Goal: Task Accomplishment & Management: Manage account settings

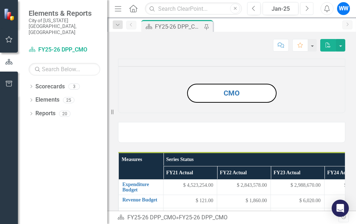
click at [308, 9] on icon "Next" at bounding box center [307, 8] width 4 height 6
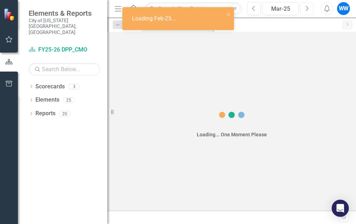
click at [308, 9] on icon "Next" at bounding box center [307, 8] width 4 height 6
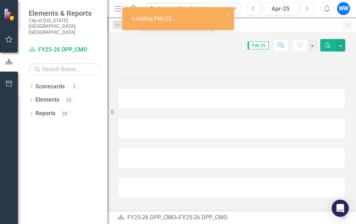
click at [308, 9] on icon "Next" at bounding box center [307, 8] width 4 height 6
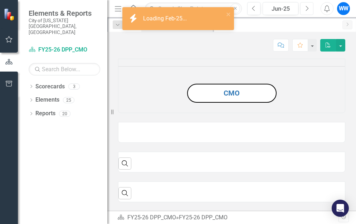
click at [308, 9] on icon "Next" at bounding box center [307, 8] width 4 height 6
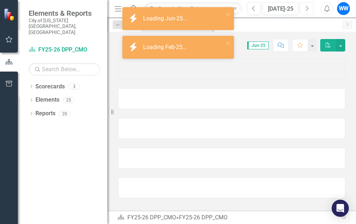
click at [308, 9] on icon "Next" at bounding box center [307, 8] width 4 height 6
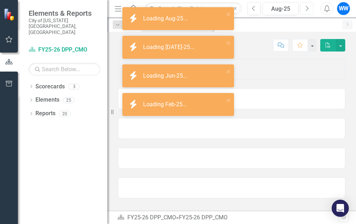
click at [308, 9] on icon "Next" at bounding box center [307, 8] width 4 height 6
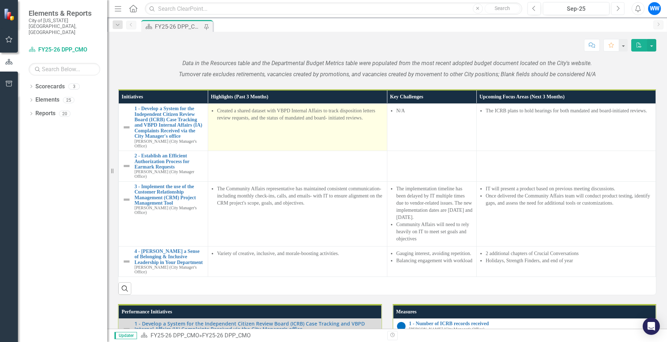
scroll to position [429, 0]
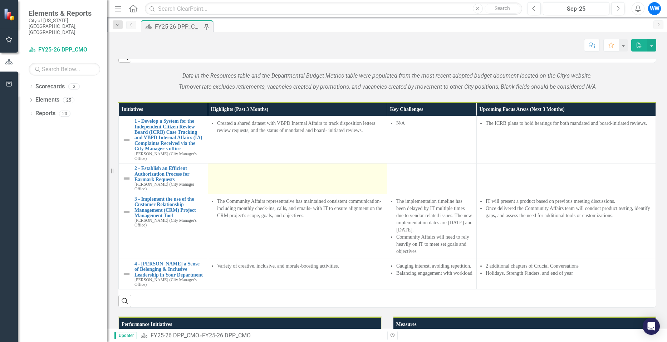
click at [245, 194] on td at bounding box center [297, 179] width 179 height 31
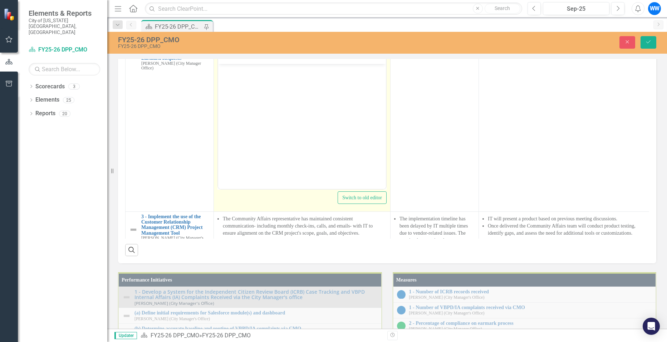
scroll to position [0, 0]
click at [276, 61] on icon "Reveal or hide additional toolbar items" at bounding box center [274, 57] width 9 height 9
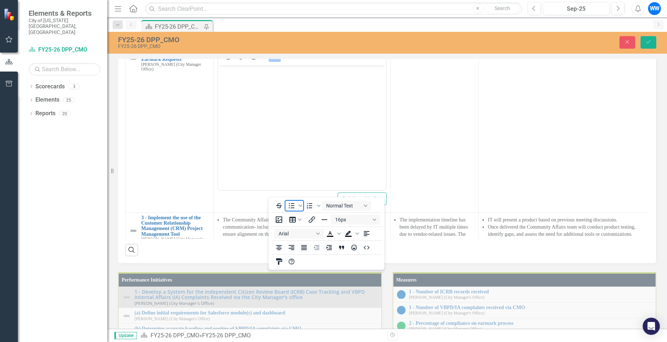
click at [289, 210] on icon "Bullet list" at bounding box center [291, 205] width 9 height 9
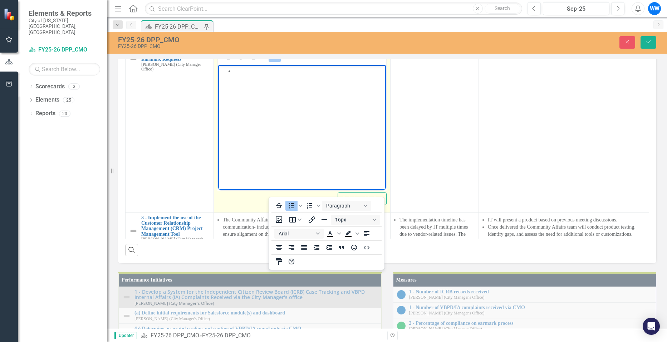
click at [245, 88] on body "Rich Text Area. Press ALT-0 for help." at bounding box center [302, 118] width 168 height 107
click at [271, 61] on icon "Reveal or hide additional toolbar items" at bounding box center [274, 57] width 9 height 9
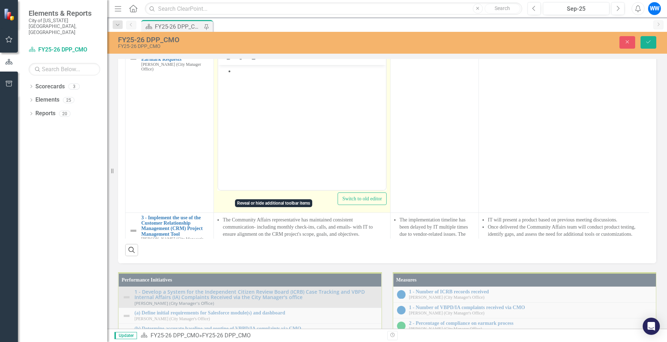
click at [242, 75] on body "Rich Text Area. Press ALT-0 for help." at bounding box center [302, 118] width 168 height 107
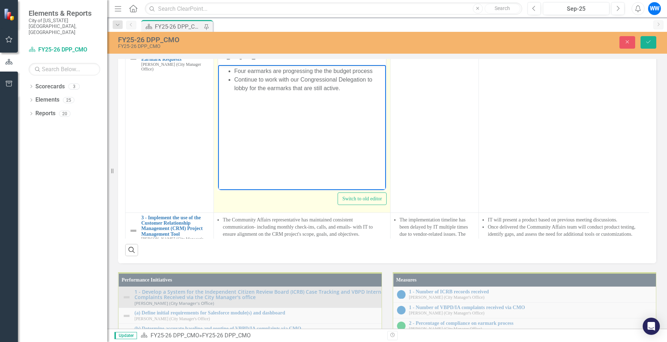
click at [356, 91] on li "Continue to work with our Congressional Delegation to lobby for the earmarks th…" at bounding box center [309, 83] width 150 height 17
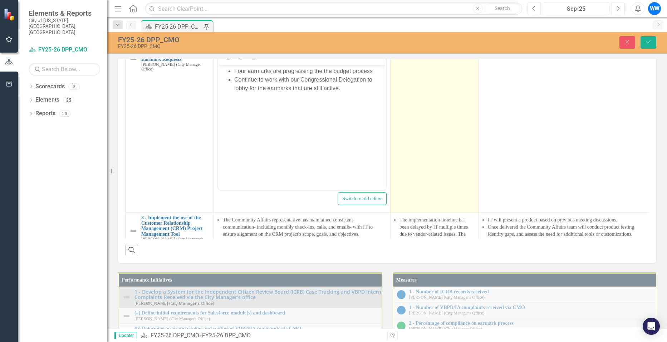
click at [356, 213] on td at bounding box center [435, 127] width 88 height 169
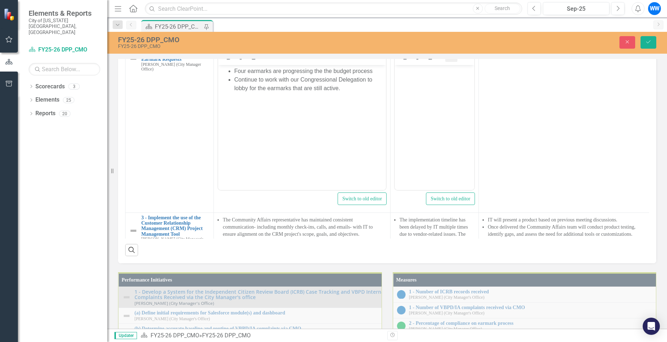
click at [356, 61] on icon "Reveal or hide additional toolbar items" at bounding box center [451, 57] width 9 height 9
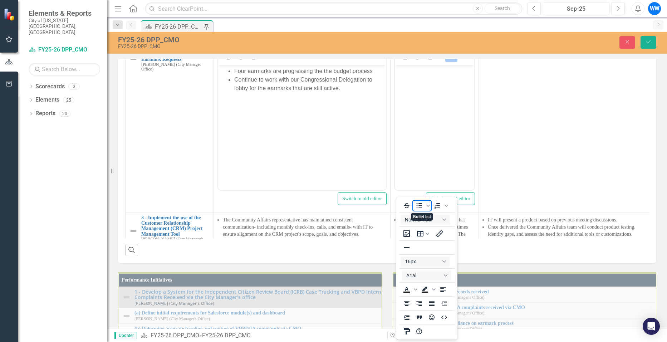
click at [356, 206] on icon "Bullet list" at bounding box center [419, 205] width 9 height 9
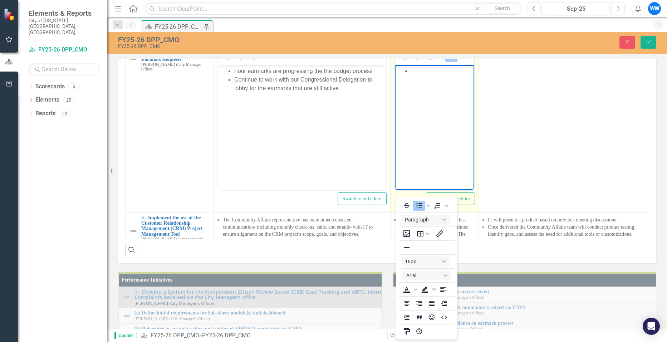
click at [356, 61] on icon "Reveal or hide additional toolbar items" at bounding box center [451, 57] width 9 height 9
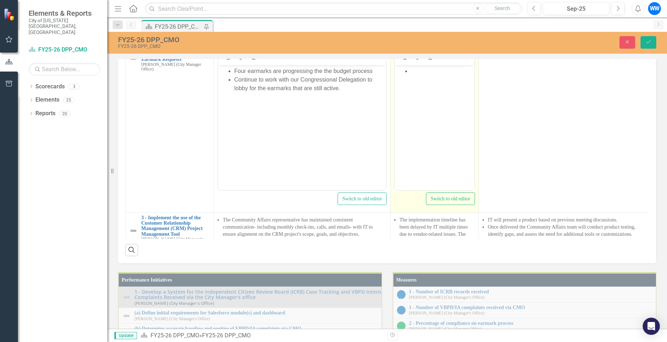
click at [356, 73] on li "Rich Text Area. Press ALT-0 for help." at bounding box center [442, 71] width 62 height 9
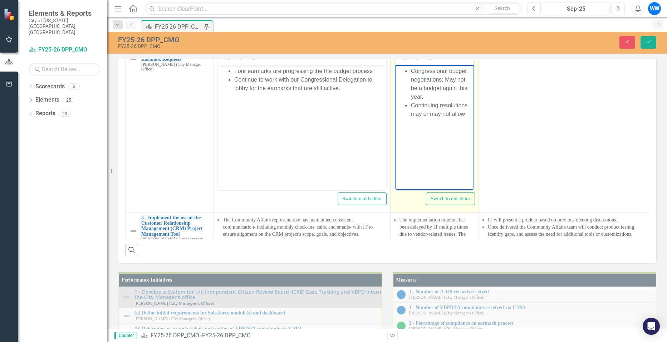
click at [356, 103] on li "Continuing resolutions may or may not allow" at bounding box center [442, 109] width 62 height 17
click at [356, 106] on li "Continuing resolutions may or may not allow" at bounding box center [442, 109] width 62 height 17
click at [356, 115] on li "Continuing resolution may or may not allow" at bounding box center [442, 109] width 62 height 17
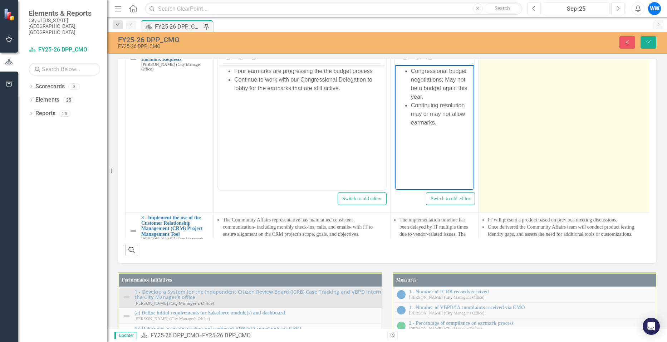
click at [356, 213] on td at bounding box center [567, 127] width 177 height 169
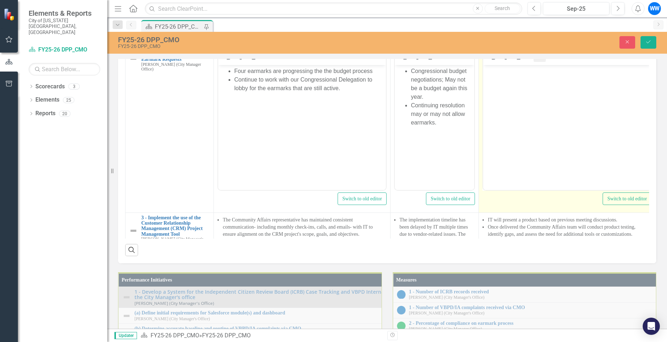
click at [356, 61] on icon "Reveal or hide additional toolbar items" at bounding box center [540, 57] width 9 height 9
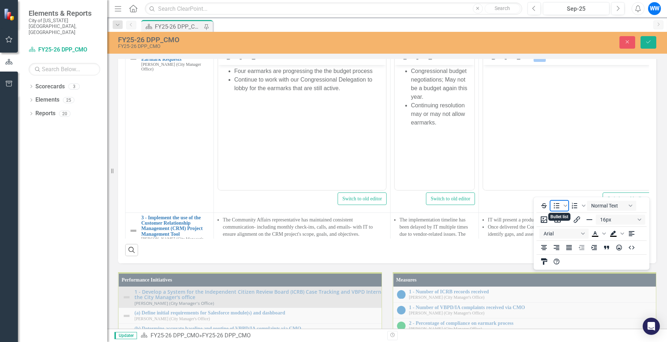
click at [356, 207] on icon "Bullet list" at bounding box center [556, 205] width 9 height 9
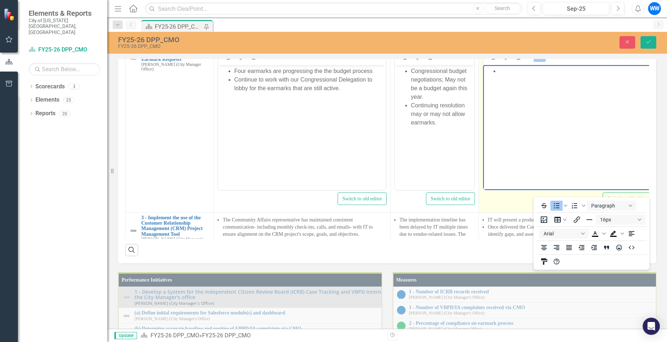
click at [356, 75] on li "Rich Text Area. Press ALT-0 for help." at bounding box center [574, 71] width 150 height 9
click at [356, 75] on body "Rich Text Area. Press ALT-0 for help." at bounding box center [567, 118] width 168 height 107
click at [356, 61] on icon "Reveal or hide additional toolbar items" at bounding box center [540, 57] width 9 height 9
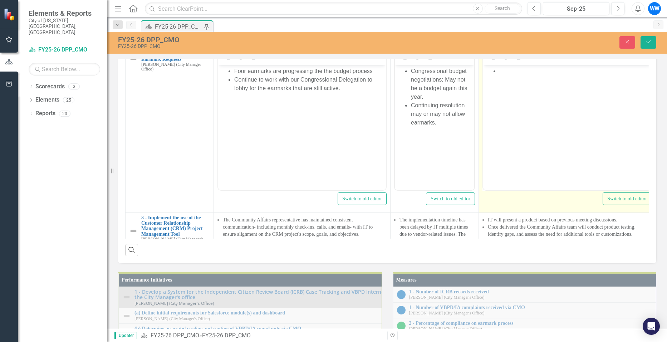
click at [356, 73] on li "Rich Text Area. Press ALT-0 for help." at bounding box center [574, 71] width 150 height 9
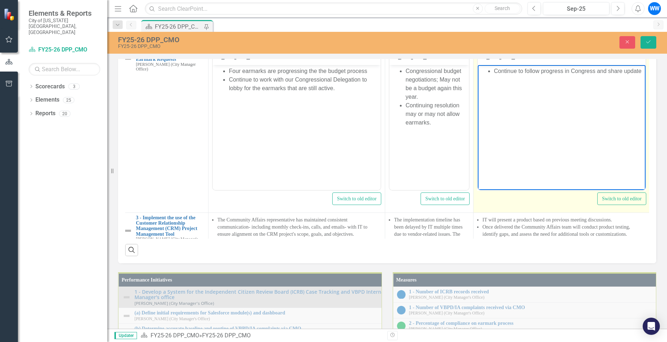
scroll to position [0, 9]
click at [356, 82] on li "Continue to follow progress in Congress and share updates b" at bounding box center [568, 75] width 150 height 17
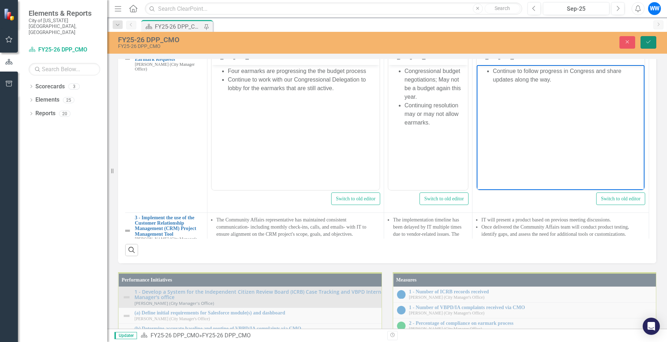
click at [356, 42] on icon "Save" at bounding box center [648, 41] width 6 height 5
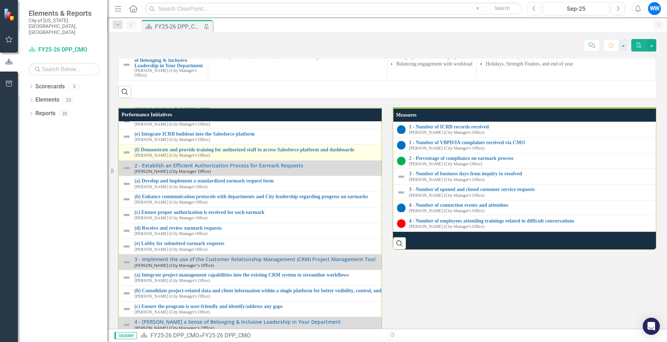
scroll to position [77, 0]
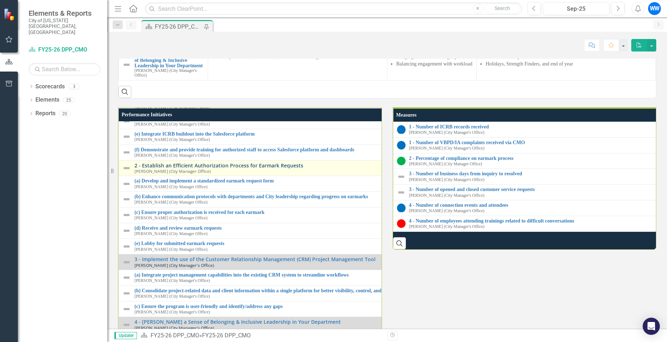
click at [261, 168] on link "2 - Establish an Efficient Authorization Process for Earmark Requests" at bounding box center [392, 165] width 515 height 5
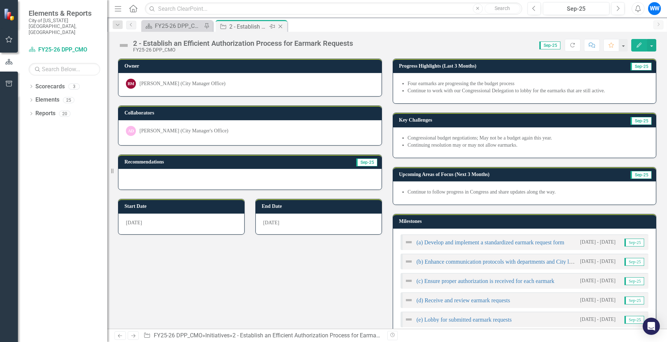
click at [279, 25] on icon "Close" at bounding box center [280, 27] width 7 height 6
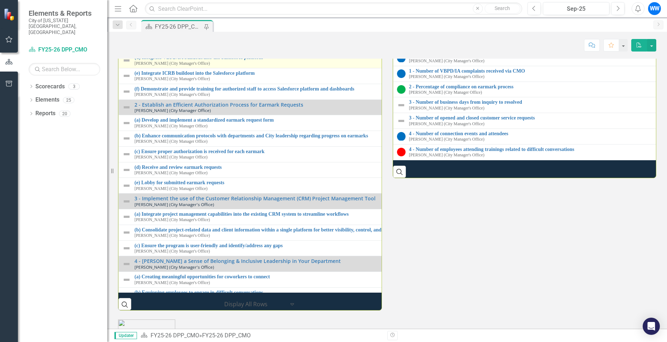
scroll to position [77, 0]
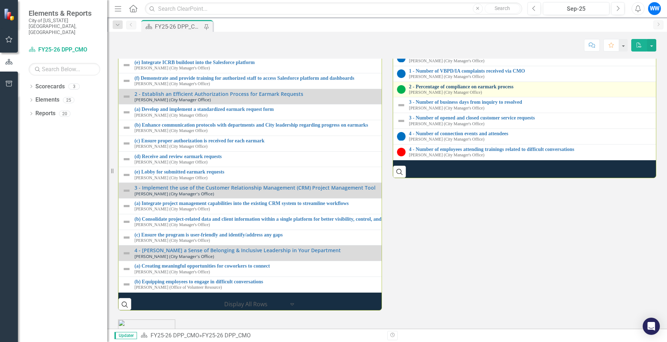
click at [356, 89] on link "2 - Percentage of compliance on earmark process" at bounding box center [666, 86] width 515 height 5
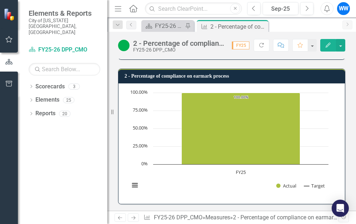
scroll to position [359, 0]
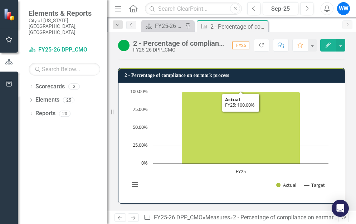
click at [210, 151] on icon "FY25, 100. Actual." at bounding box center [241, 128] width 118 height 72
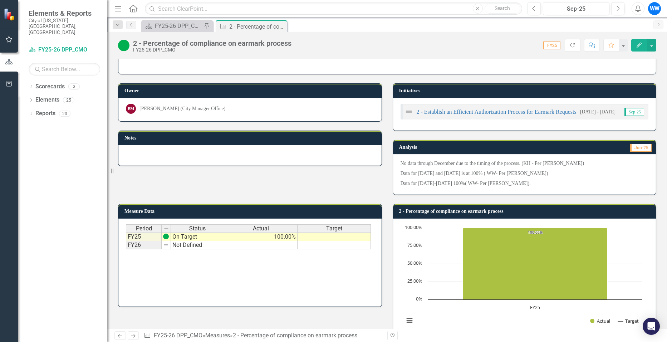
scroll to position [36, 0]
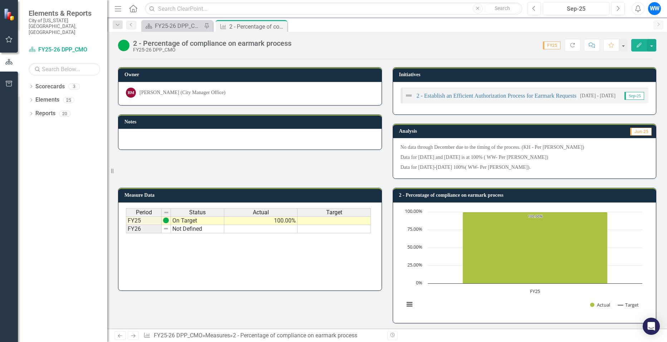
click at [356, 166] on p "Data for [DATE]-[DATE] 100%( WW- Per [PERSON_NAME])." at bounding box center [525, 166] width 248 height 9
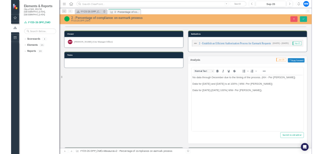
scroll to position [0, 0]
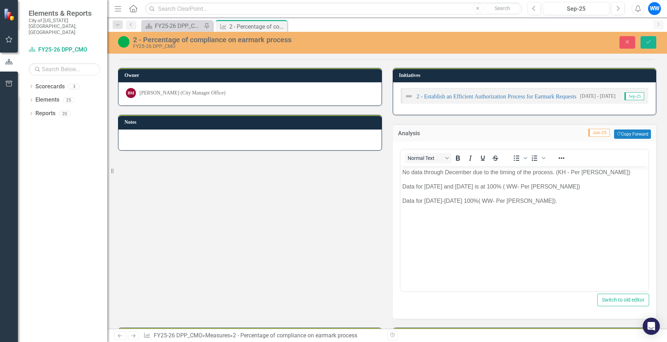
click at [356, 201] on p "Data for [DATE]-[DATE] 100%( WW- Per [PERSON_NAME])." at bounding box center [524, 201] width 245 height 9
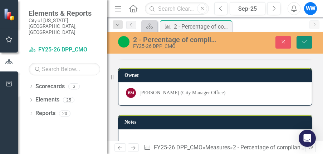
click at [300, 40] on button "Save" at bounding box center [305, 42] width 16 height 13
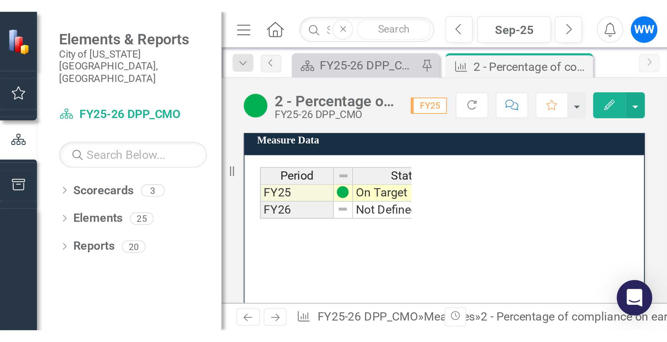
scroll to position [48, 0]
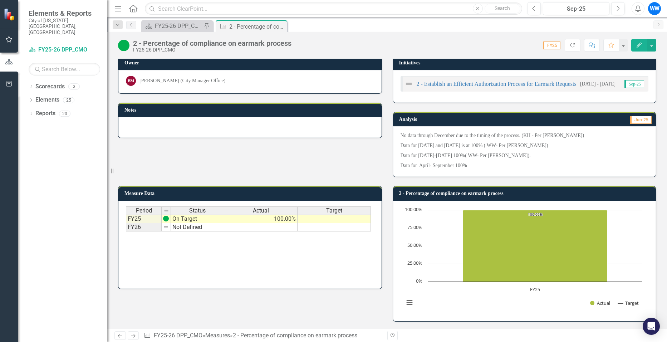
click at [356, 151] on p "Data for [DATE]-[DATE] 100%( WW- Per [PERSON_NAME])." at bounding box center [525, 156] width 248 height 10
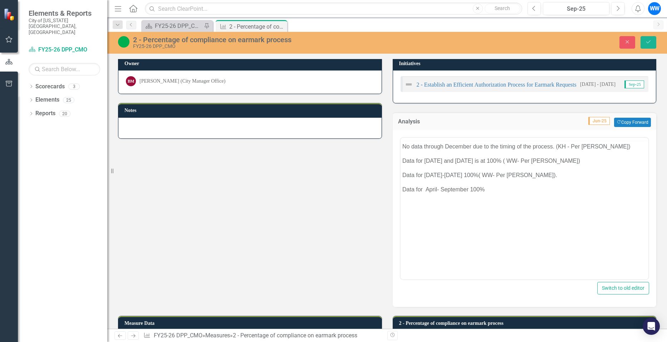
scroll to position [0, 0]
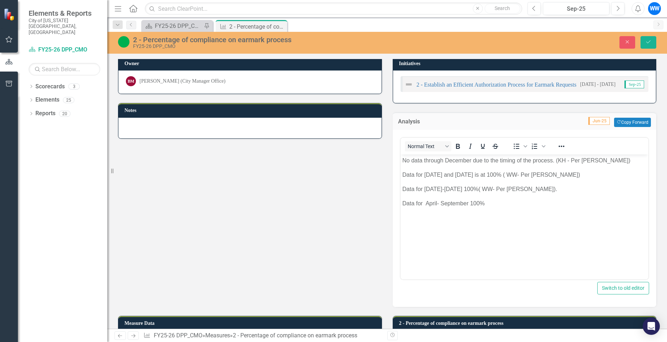
click at [356, 204] on p "Data for April- September 100%" at bounding box center [524, 203] width 245 height 9
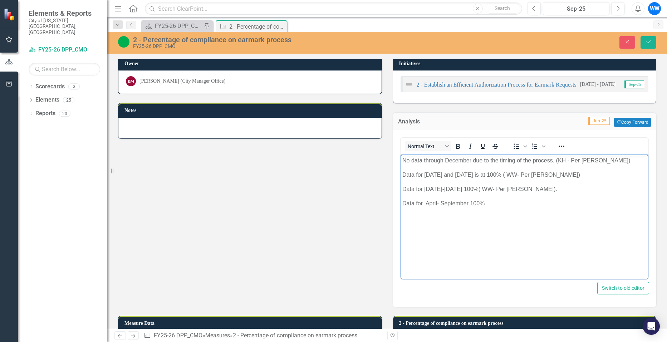
click at [356, 205] on p "Data for April- September 100%" at bounding box center [524, 203] width 245 height 9
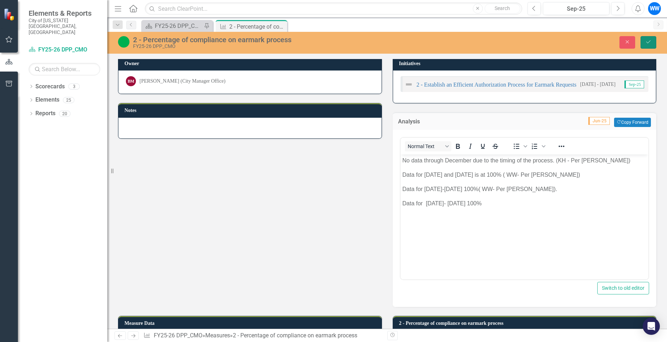
click at [356, 39] on button "Save" at bounding box center [649, 42] width 16 height 13
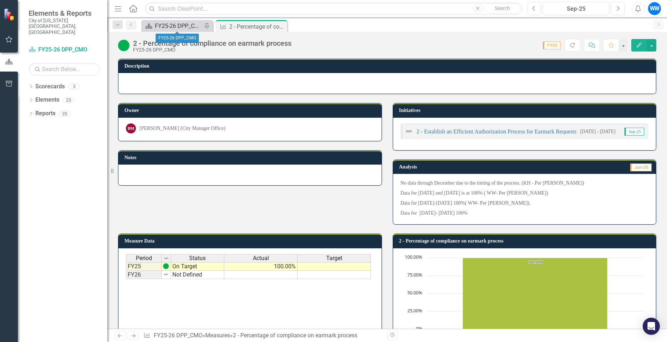
click at [187, 27] on div "FY25-26 DPP_CMO" at bounding box center [178, 25] width 47 height 9
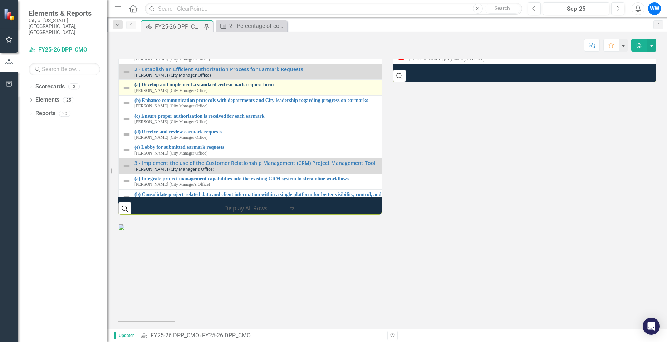
click at [263, 87] on link "(a) Develop and implement a standardized earmark request form" at bounding box center [393, 84] width 516 height 5
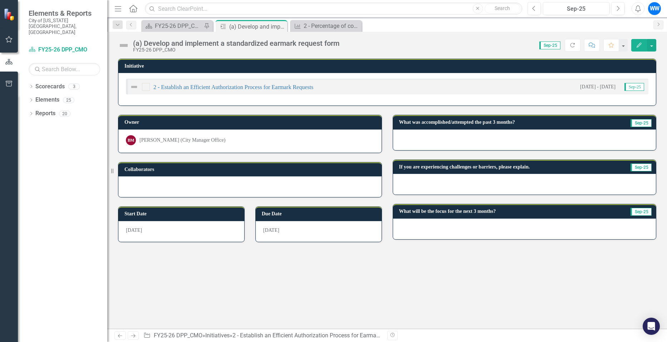
click at [356, 134] on div at bounding box center [524, 140] width 263 height 21
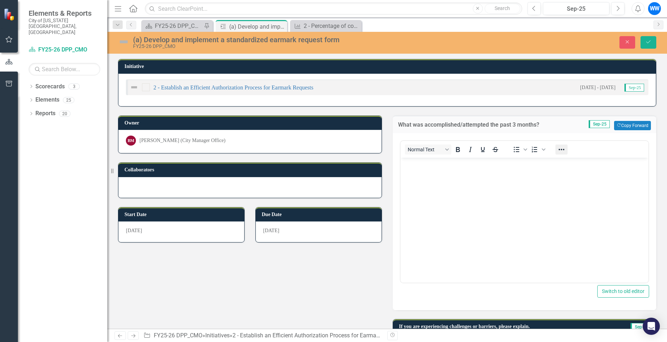
click at [356, 149] on icon "Reveal or hide additional toolbar items" at bounding box center [561, 149] width 9 height 9
click at [356, 148] on icon "Bullet list" at bounding box center [516, 149] width 9 height 9
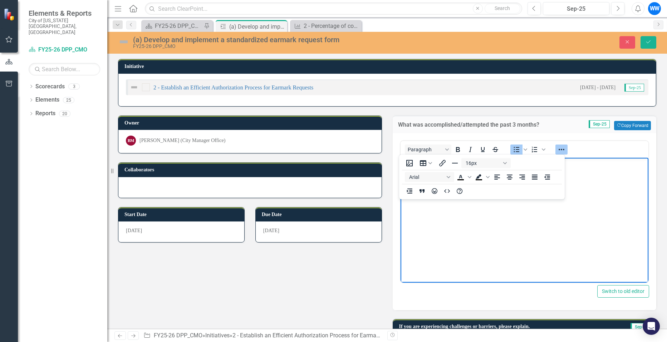
click at [356, 224] on body "Rich Text Area. Press ALT-0 for help." at bounding box center [524, 210] width 248 height 107
click at [356, 148] on icon "Reveal or hide additional toolbar items" at bounding box center [561, 149] width 9 height 9
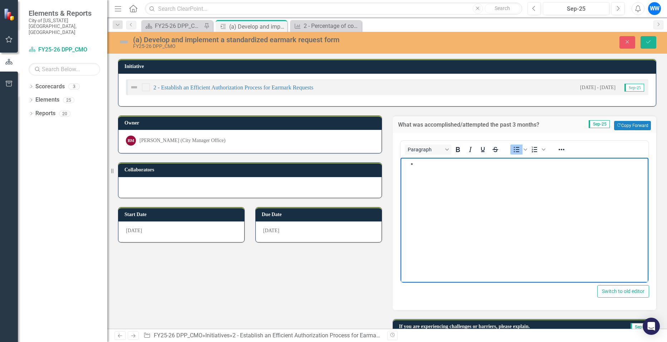
click at [356, 167] on li "Rich Text Area. Press ALT-0 for help." at bounding box center [531, 163] width 230 height 9
click at [356, 40] on icon "Save" at bounding box center [648, 41] width 6 height 5
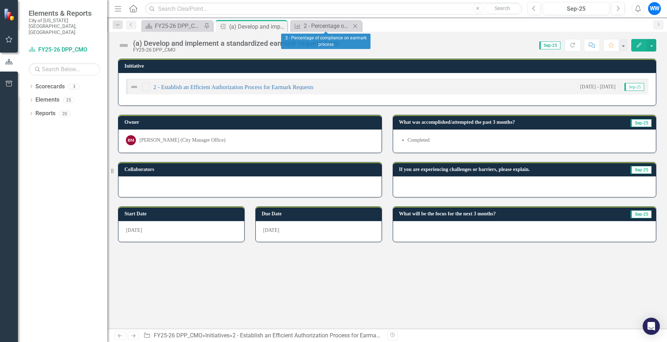
click at [356, 27] on icon "Close" at bounding box center [355, 26] width 7 height 6
drag, startPoint x: 282, startPoint y: 26, endPoint x: 284, endPoint y: 31, distance: 5.3
click at [0, 0] on icon "Close" at bounding box center [0, 0] width 0 height 0
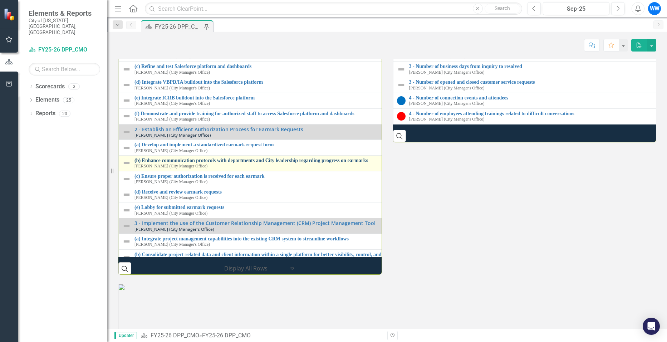
click at [209, 163] on link "(b) Enhance communication protocols with departments and City leadership regard…" at bounding box center [392, 160] width 515 height 5
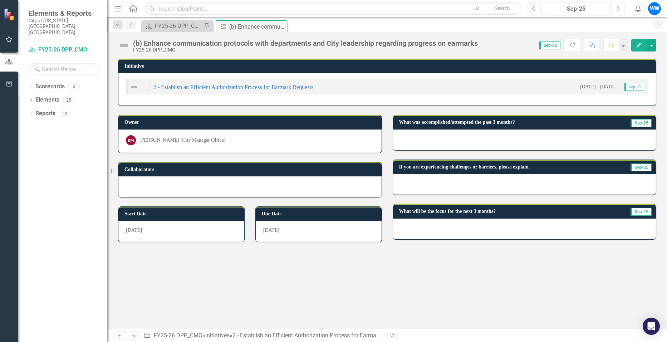
click at [356, 139] on div at bounding box center [524, 140] width 263 height 21
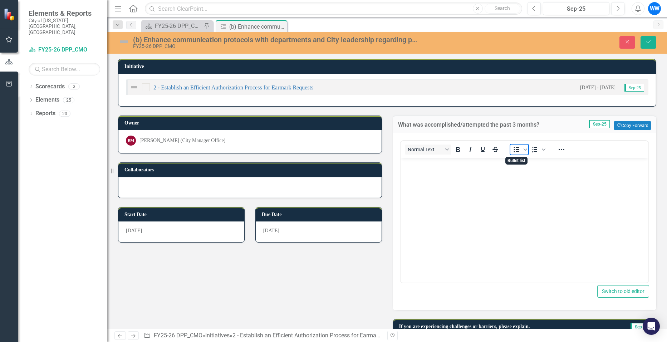
click at [356, 151] on icon "Bullet list" at bounding box center [516, 149] width 9 height 9
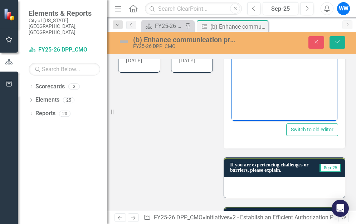
scroll to position [215, 0]
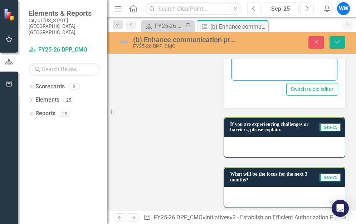
click at [254, 146] on div at bounding box center [284, 147] width 121 height 21
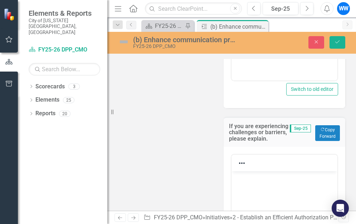
scroll to position [0, 0]
click at [238, 166] on icon "Reveal or hide additional toolbar items" at bounding box center [242, 163] width 9 height 9
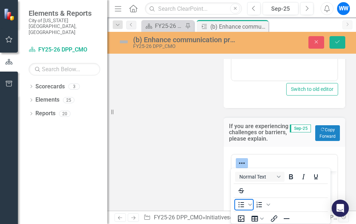
click at [243, 203] on icon "Bullet list" at bounding box center [241, 204] width 6 height 5
click at [238, 164] on icon "Reveal or hide additional toolbar items" at bounding box center [242, 163] width 9 height 9
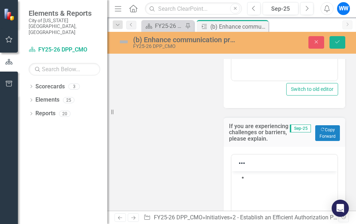
click at [271, 183] on body "Rich Text Area. Press ALT-0 for help." at bounding box center [284, 224] width 106 height 107
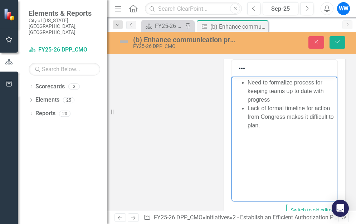
scroll to position [370, 0]
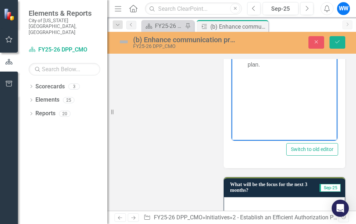
click at [258, 201] on div at bounding box center [284, 207] width 121 height 21
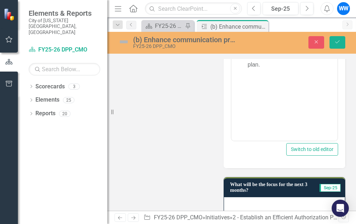
click at [258, 201] on div at bounding box center [284, 207] width 121 height 21
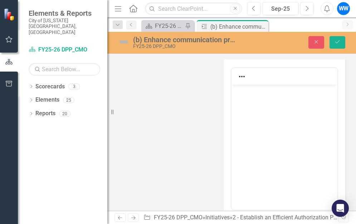
scroll to position [513, 0]
click at [238, 73] on icon "Reveal or hide additional toolbar items" at bounding box center [242, 74] width 9 height 9
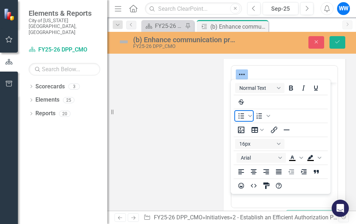
click at [241, 117] on icon "Bullet list" at bounding box center [241, 116] width 9 height 9
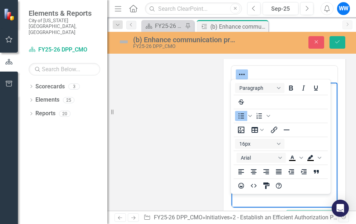
click at [240, 75] on icon "Reveal or hide additional toolbar items" at bounding box center [242, 74] width 9 height 9
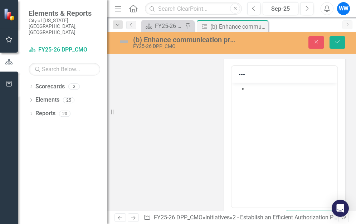
click at [253, 98] on body "Rich Text Area. Press ALT-0 for help." at bounding box center [284, 136] width 106 height 107
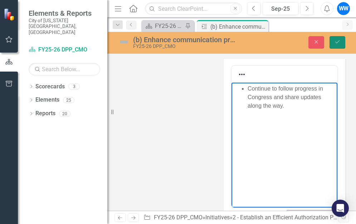
click at [336, 42] on icon "Save" at bounding box center [337, 41] width 6 height 5
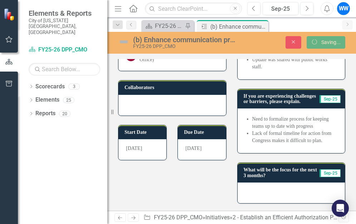
scroll to position [92, 0]
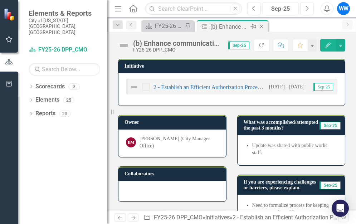
click at [263, 27] on icon "Close" at bounding box center [261, 27] width 7 height 6
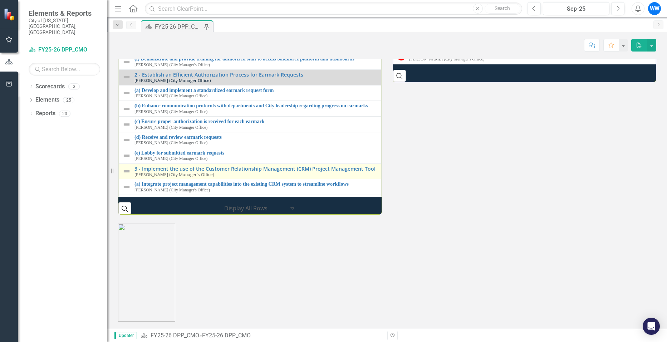
scroll to position [952, 0]
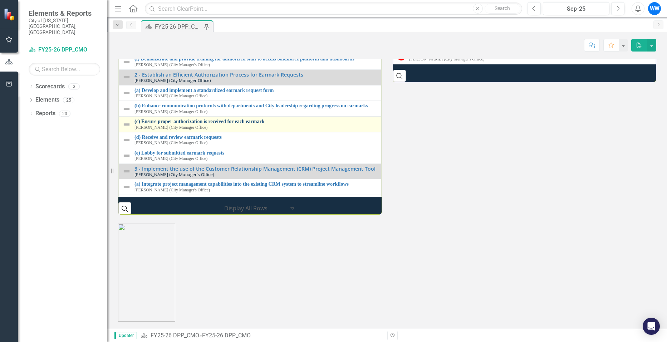
click at [191, 121] on link "(c) Ensure proper authorization is received for each earmark" at bounding box center [256, 121] width 243 height 5
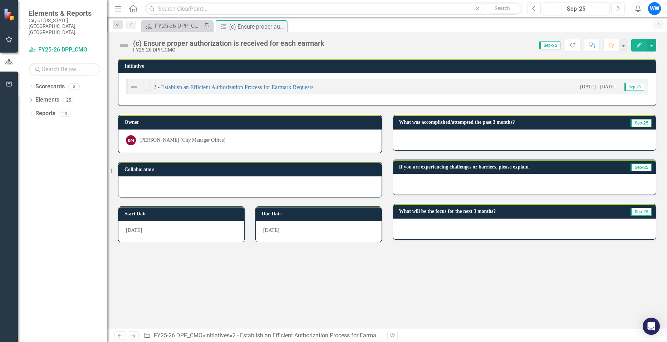
click at [356, 141] on div at bounding box center [524, 140] width 263 height 21
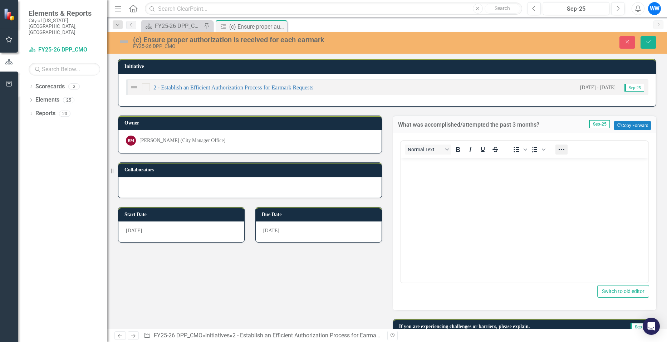
click at [356, 152] on icon "Reveal or hide additional toolbar items" at bounding box center [561, 149] width 9 height 9
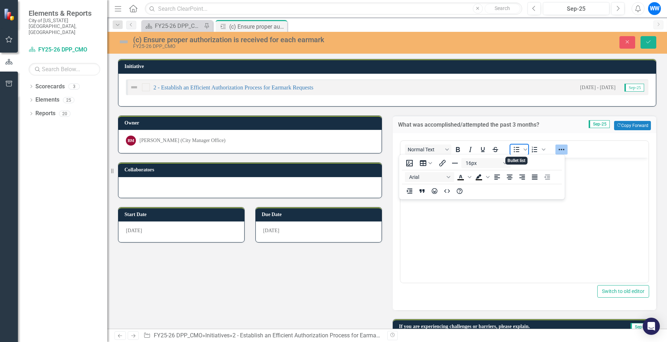
click at [356, 149] on icon "Bullet list" at bounding box center [516, 149] width 9 height 9
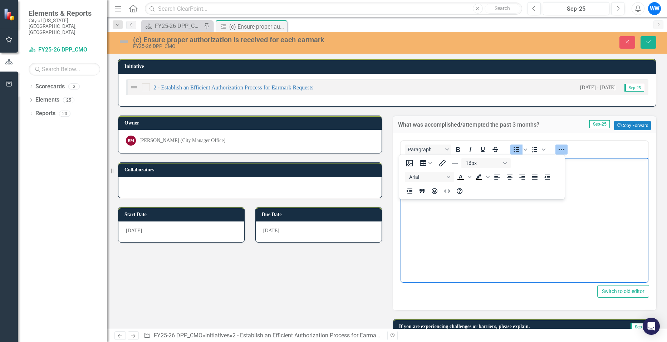
click at [356, 219] on body "Rich Text Area. Press ALT-0 for help." at bounding box center [524, 210] width 248 height 107
click at [356, 150] on icon "Reveal or hide additional toolbar items" at bounding box center [561, 149] width 9 height 9
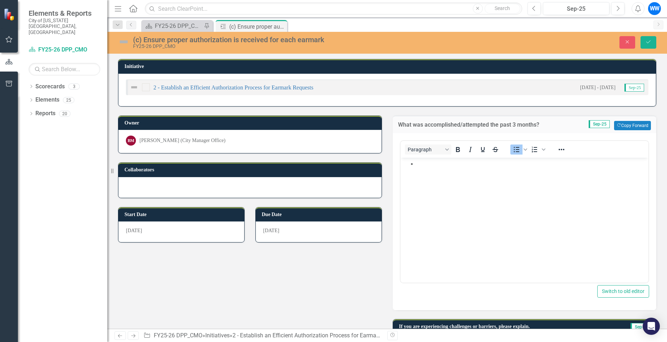
click at [356, 170] on body "Rich Text Area. Press ALT-0 for help." at bounding box center [524, 210] width 248 height 107
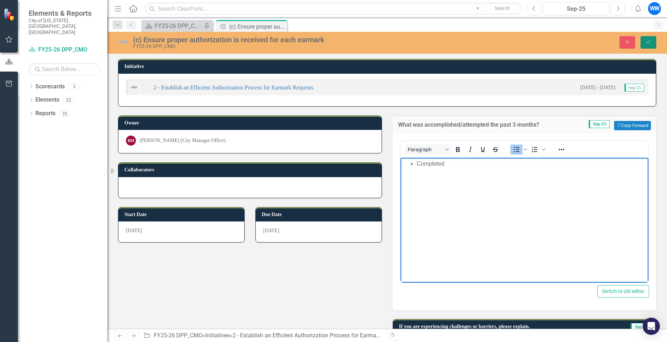
click at [356, 44] on icon "Save" at bounding box center [648, 41] width 6 height 5
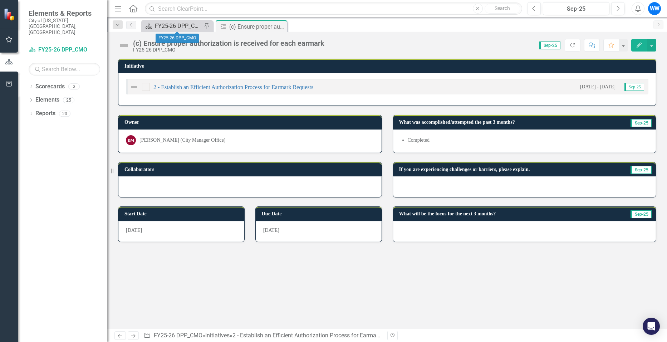
click at [189, 28] on div "FY25-26 DPP_CMO" at bounding box center [178, 25] width 47 height 9
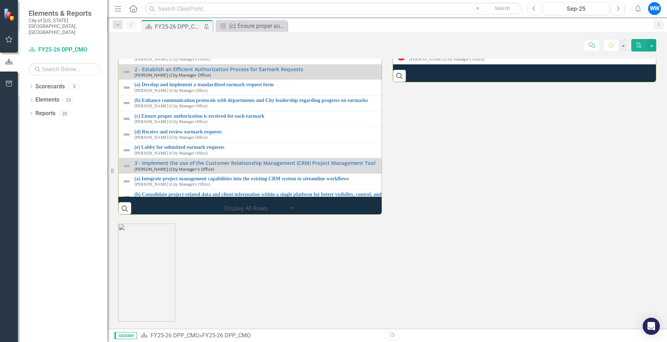
scroll to position [952, 0]
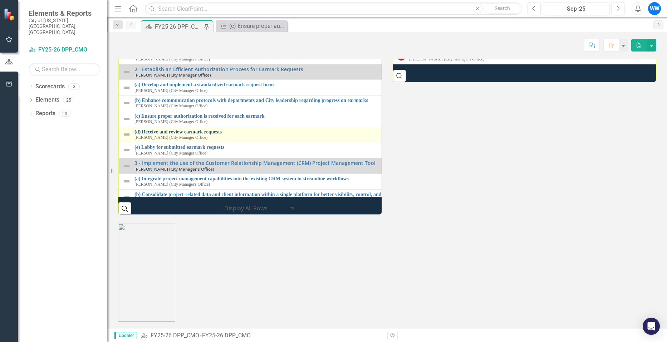
click at [172, 131] on link "(d) Receive and review earmark requests" at bounding box center [392, 131] width 514 height 5
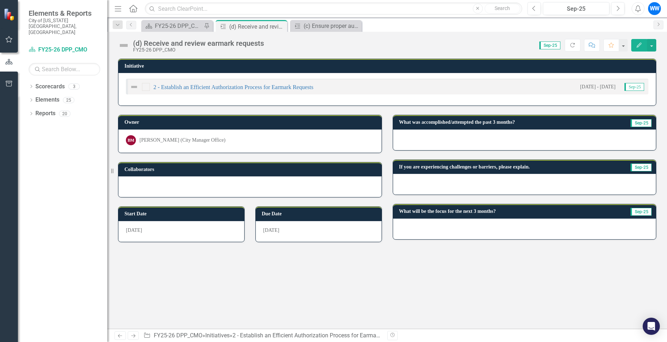
click at [356, 135] on div at bounding box center [524, 140] width 263 height 21
click at [356, 136] on div at bounding box center [524, 140] width 263 height 21
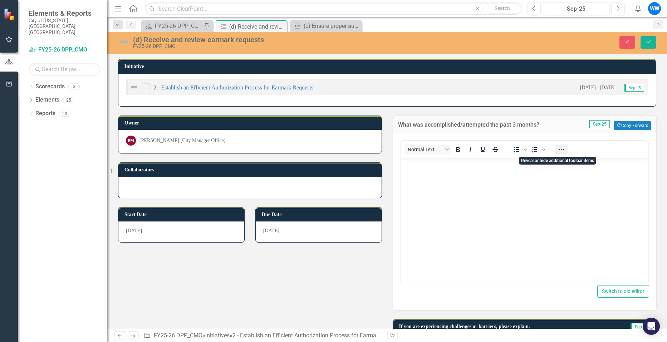
click at [356, 151] on icon "Reveal or hide additional toolbar items" at bounding box center [561, 149] width 9 height 9
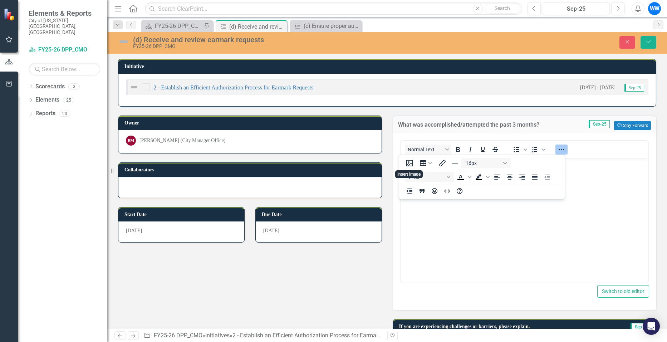
click at [356, 215] on body "Rich Text Area. Press ALT-0 for help." at bounding box center [524, 210] width 248 height 107
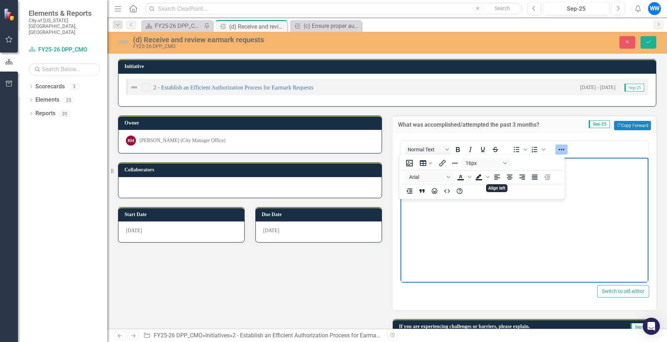
click at [356, 220] on body "Rich Text Area. Press ALT-0 for help." at bounding box center [524, 210] width 248 height 107
click at [356, 150] on button "Reveal or hide additional toolbar items" at bounding box center [562, 150] width 12 height 10
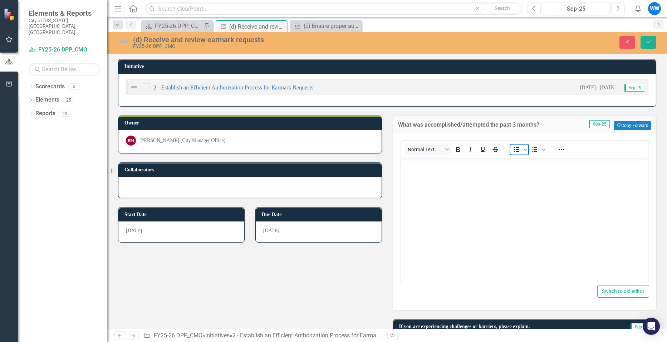
click at [356, 148] on icon "Bullet list" at bounding box center [516, 149] width 9 height 9
click at [356, 44] on button "Save" at bounding box center [649, 42] width 16 height 13
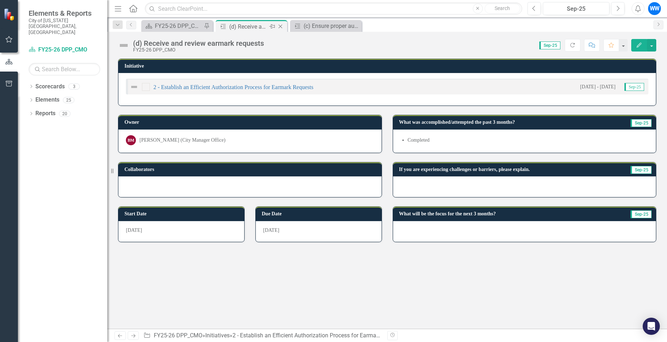
click at [278, 26] on icon "Close" at bounding box center [280, 27] width 7 height 6
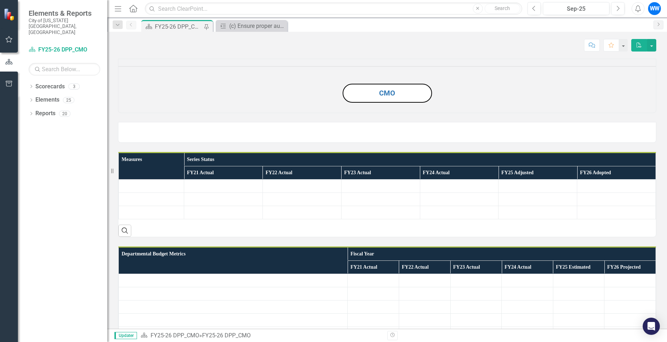
click at [180, 28] on div "FY25-26 DPP_CMO" at bounding box center [178, 26] width 47 height 9
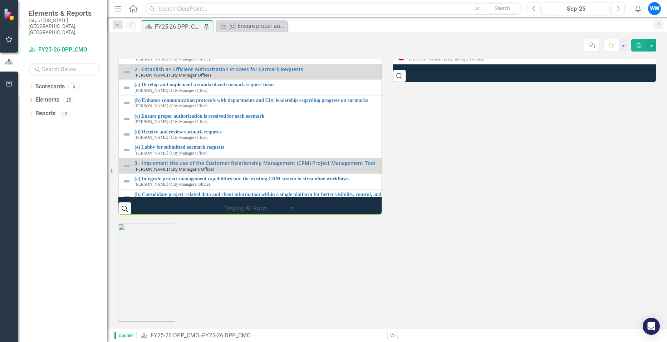
scroll to position [952, 0]
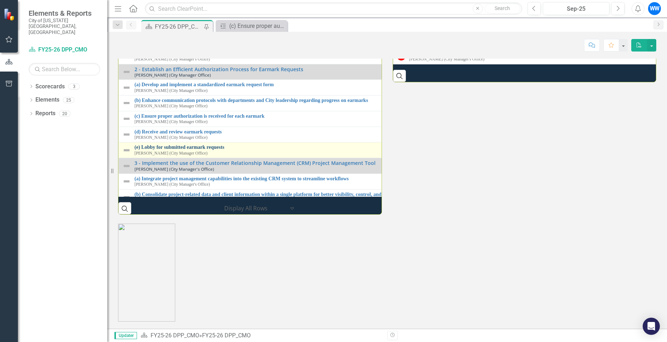
click at [205, 147] on link "(e) Lobby for submitted earmark requests" at bounding box center [392, 147] width 514 height 5
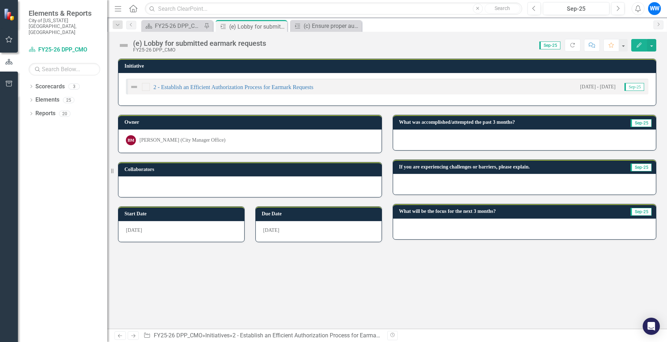
click at [356, 137] on div at bounding box center [524, 140] width 263 height 21
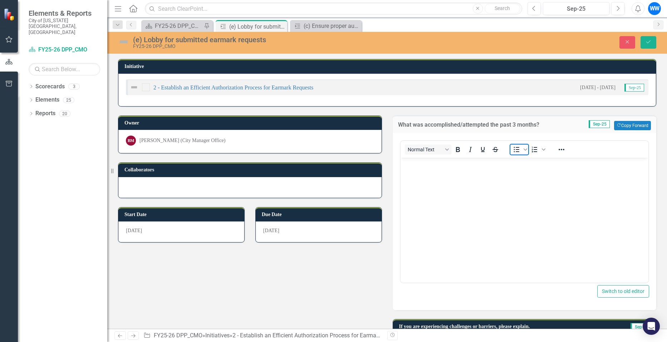
click at [356, 151] on icon "Bullet list" at bounding box center [516, 149] width 9 height 9
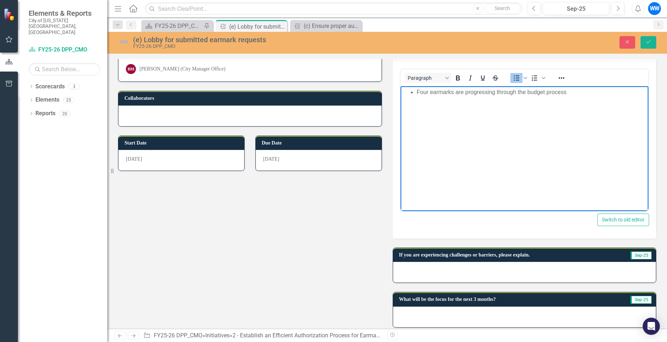
scroll to position [77, 0]
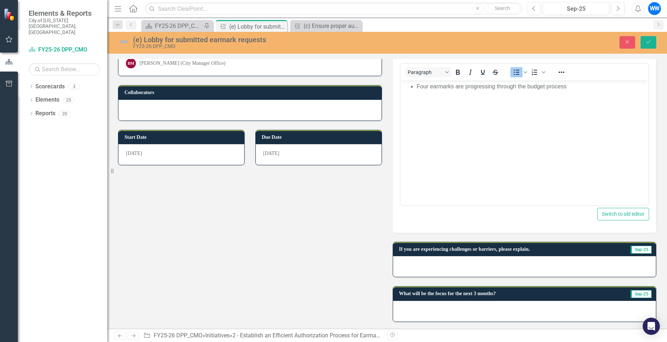
click at [356, 224] on div at bounding box center [524, 266] width 263 height 21
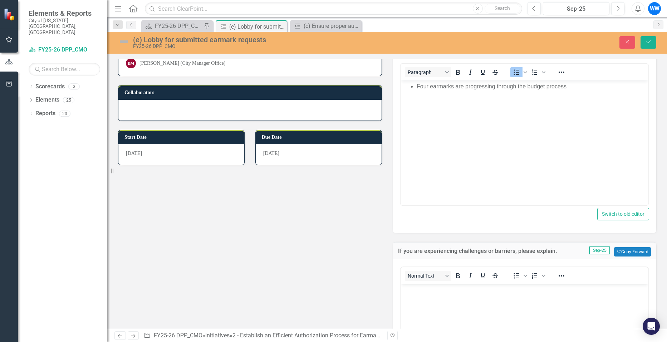
scroll to position [0, 0]
click at [356, 224] on icon "Bullet list" at bounding box center [516, 276] width 9 height 9
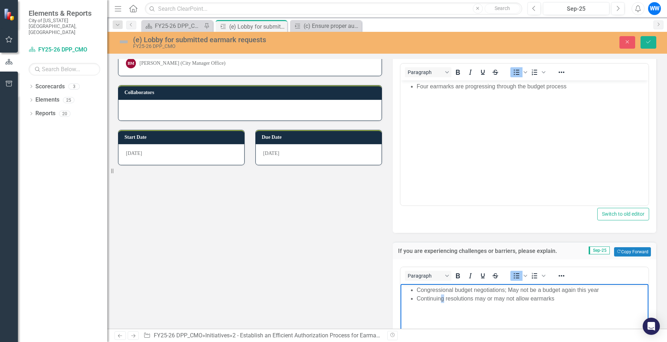
click at [356, 224] on body "Congressional budget negotiations; May not be a budget again this year Continui…" at bounding box center [524, 337] width 248 height 107
click at [356, 224] on li "Continuing resolutions may or may not allow earmarks" at bounding box center [531, 298] width 230 height 9
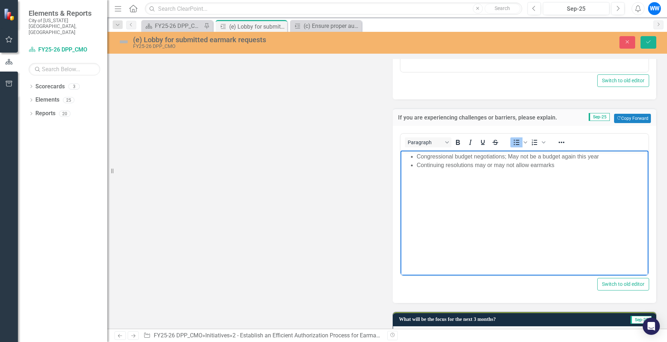
scroll to position [237, 0]
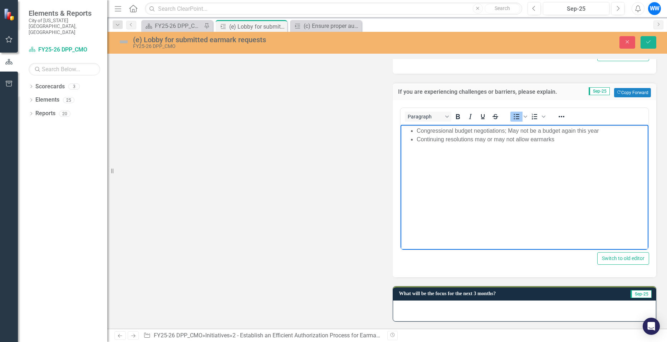
click at [356, 224] on div at bounding box center [524, 311] width 263 height 21
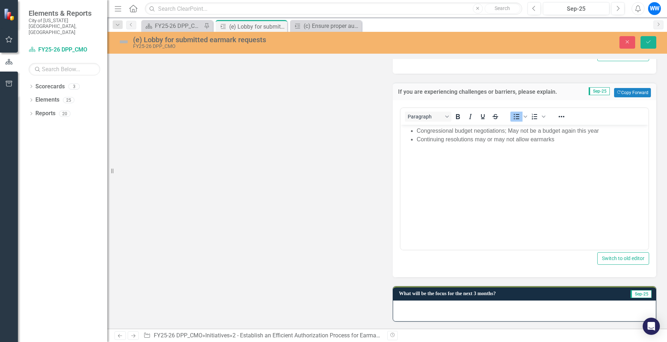
click at [356, 224] on div at bounding box center [524, 311] width 263 height 21
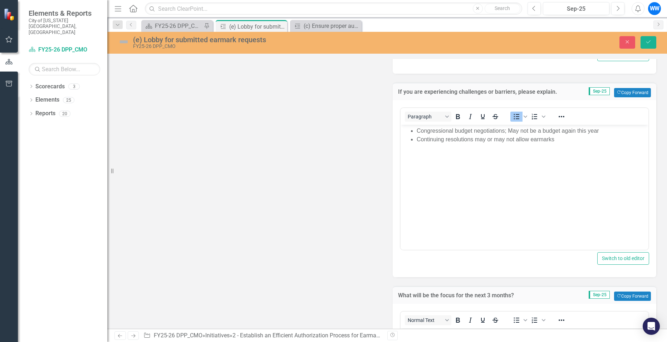
scroll to position [0, 0]
click at [356, 224] on icon "Reveal or hide additional toolbar items" at bounding box center [561, 320] width 9 height 9
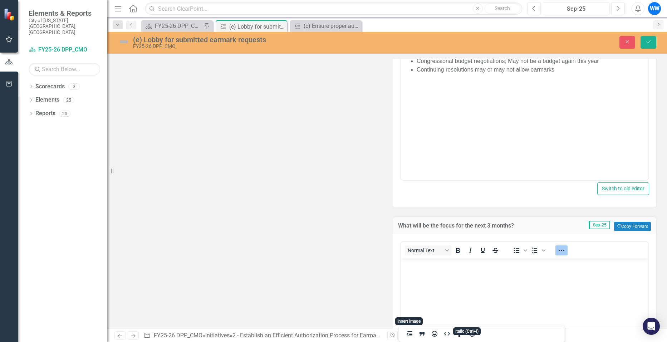
scroll to position [344, 0]
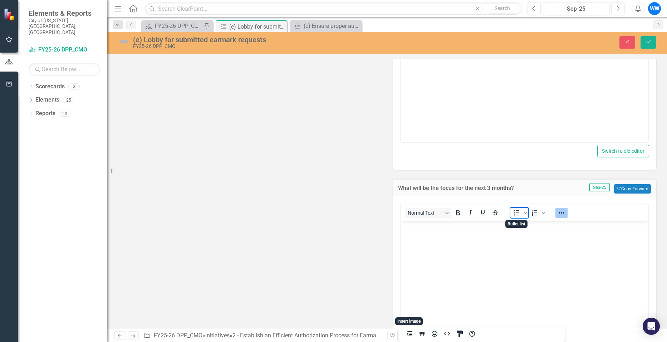
click at [356, 215] on span "Bullet list" at bounding box center [517, 213] width 12 height 10
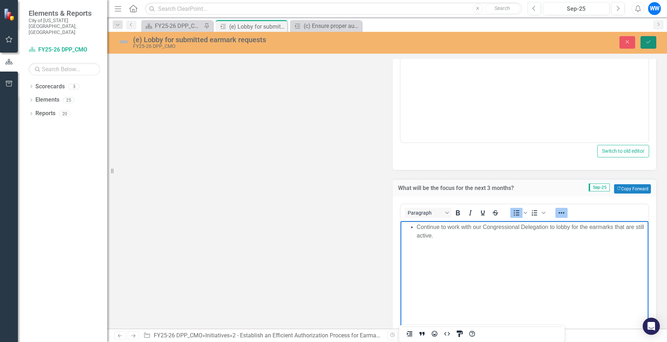
click at [356, 39] on button "Save" at bounding box center [649, 42] width 16 height 13
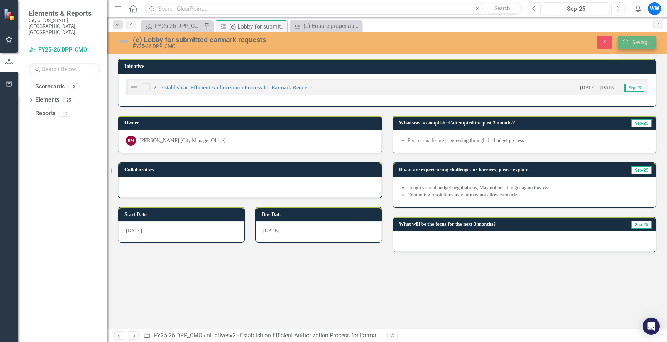
scroll to position [0, 0]
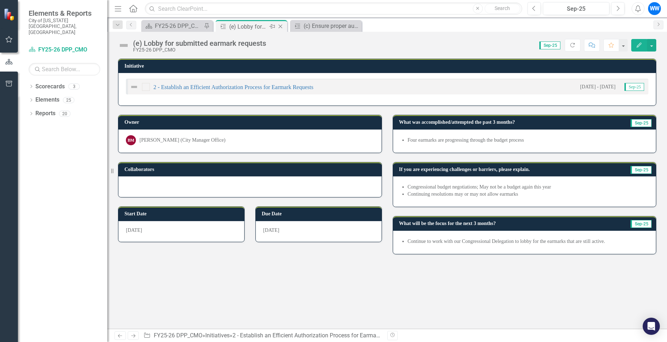
click at [281, 27] on icon "Close" at bounding box center [280, 27] width 7 height 6
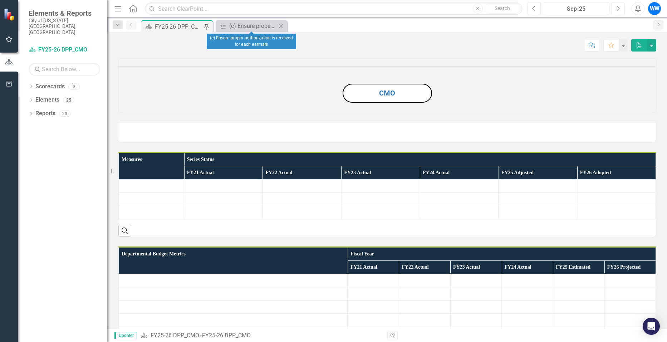
click at [282, 25] on icon "Close" at bounding box center [280, 26] width 7 height 6
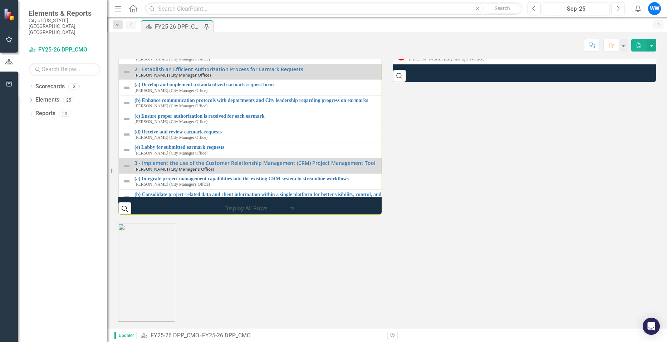
scroll to position [952, 0]
click at [347, 224] on p at bounding box center [387, 273] width 538 height 98
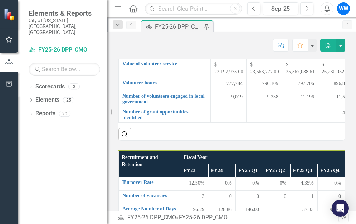
scroll to position [250, 0]
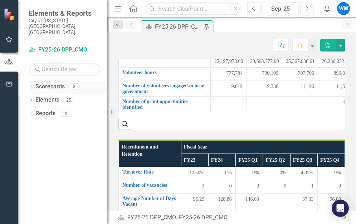
click at [30, 85] on icon "Dropdown" at bounding box center [31, 87] width 5 height 4
click at [32, 112] on icon "Dropdown" at bounding box center [31, 114] width 5 height 4
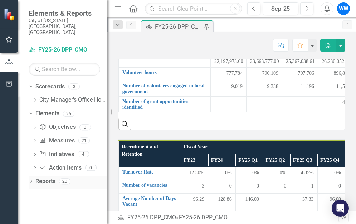
click at [30, 180] on icon "Dropdown" at bounding box center [31, 182] width 5 height 4
